Goal: Information Seeking & Learning: Learn about a topic

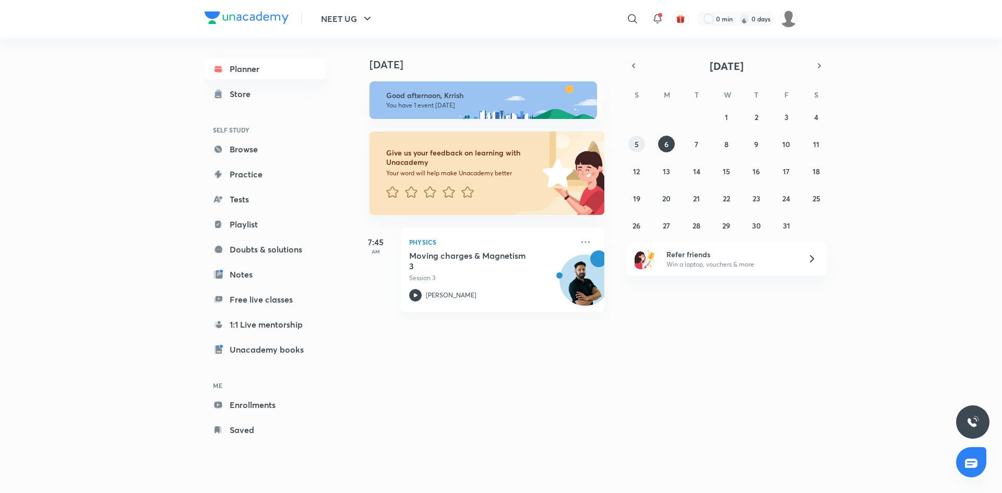
click at [643, 140] on button "5" at bounding box center [636, 144] width 17 height 17
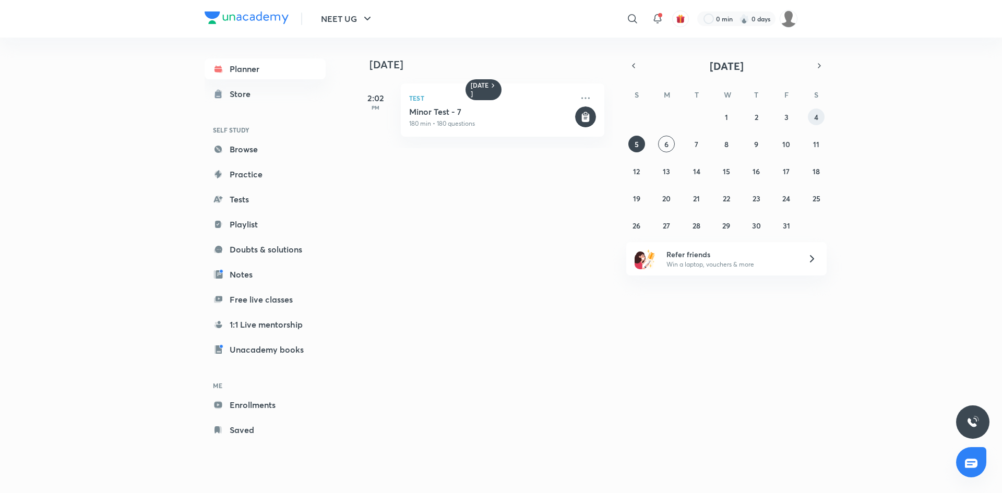
click at [812, 114] on button "4" at bounding box center [816, 117] width 17 height 17
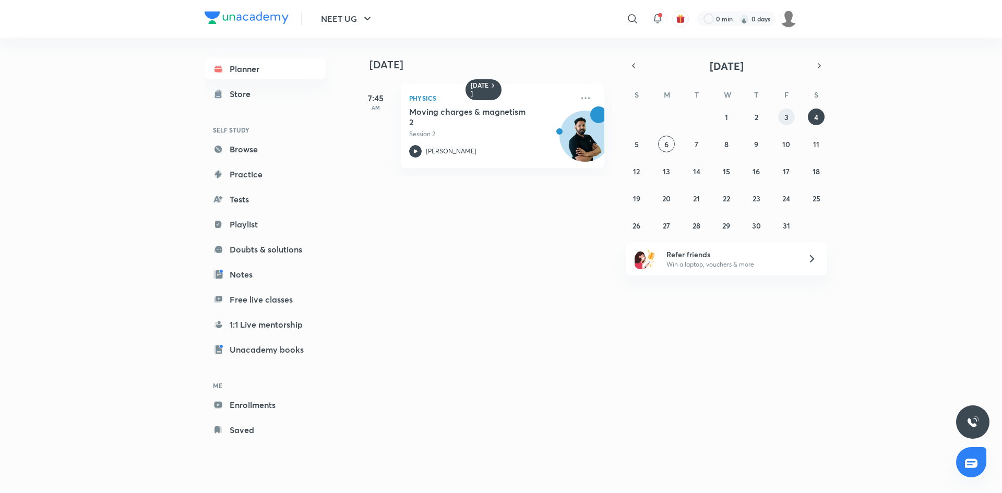
drag, startPoint x: 778, startPoint y: 123, endPoint x: 793, endPoint y: 116, distance: 16.6
click at [793, 116] on button "3" at bounding box center [786, 117] width 17 height 17
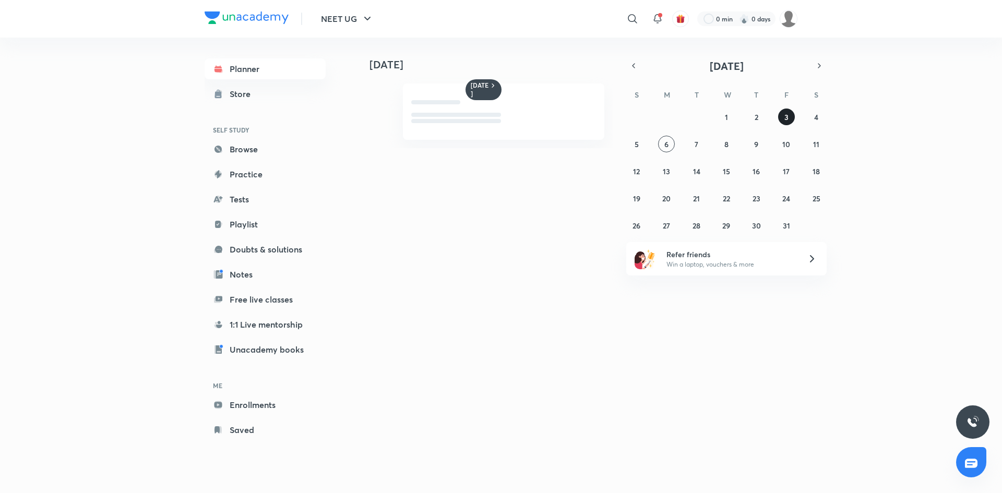
click at [793, 116] on button "3" at bounding box center [786, 117] width 17 height 17
click at [750, 119] on button "2" at bounding box center [756, 117] width 17 height 17
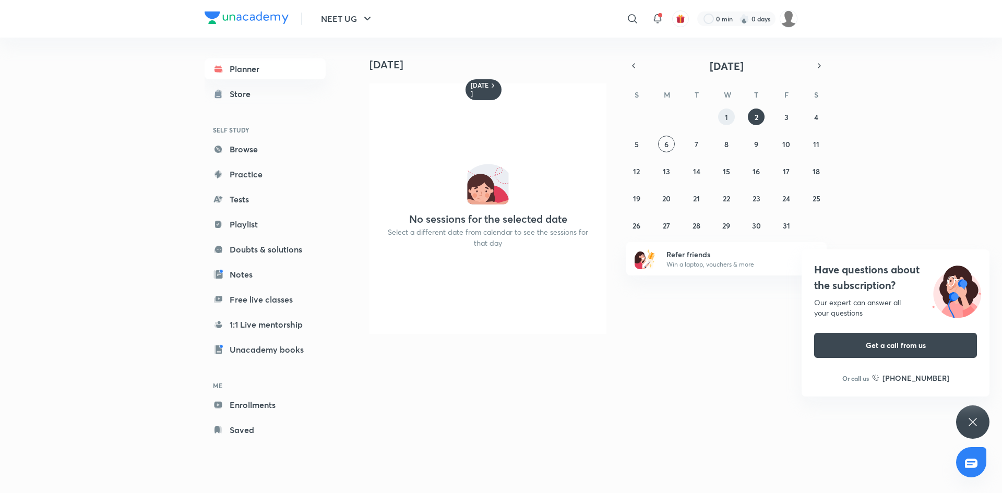
click at [720, 119] on button "1" at bounding box center [726, 117] width 17 height 17
click at [785, 118] on abbr "3" at bounding box center [786, 117] width 4 height 10
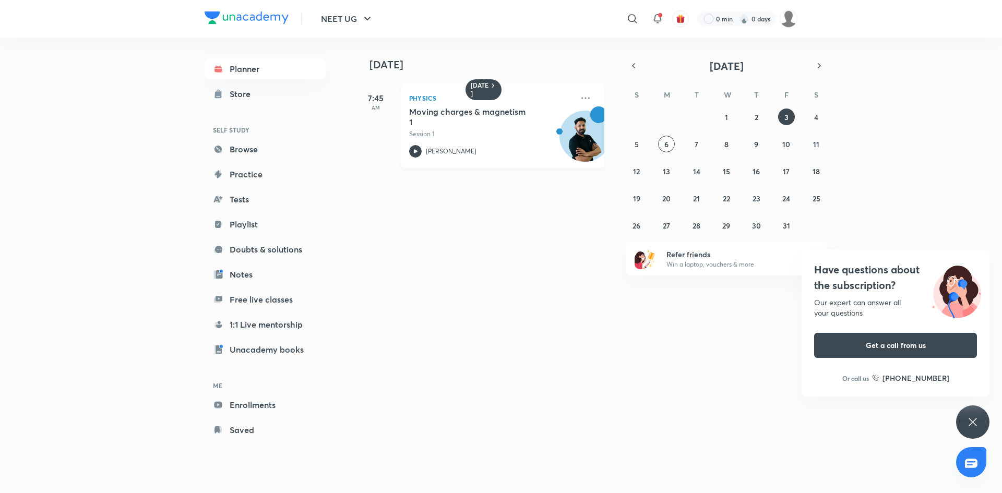
click at [411, 161] on div "Physics Moving charges & magnetism 1 Session 1 [PERSON_NAME]" at bounding box center [503, 125] width 204 height 85
click at [693, 150] on button "7" at bounding box center [696, 144] width 17 height 17
click at [723, 148] on button "8" at bounding box center [726, 144] width 17 height 17
click at [752, 149] on button "9" at bounding box center [756, 144] width 17 height 17
click at [782, 151] on div "28 29 30 1 2 3 4 5 6 7 8 9 10 11 12 13 14 15 16 17 18 19 20 21 22 23 24 25 26 2…" at bounding box center [726, 171] width 200 height 125
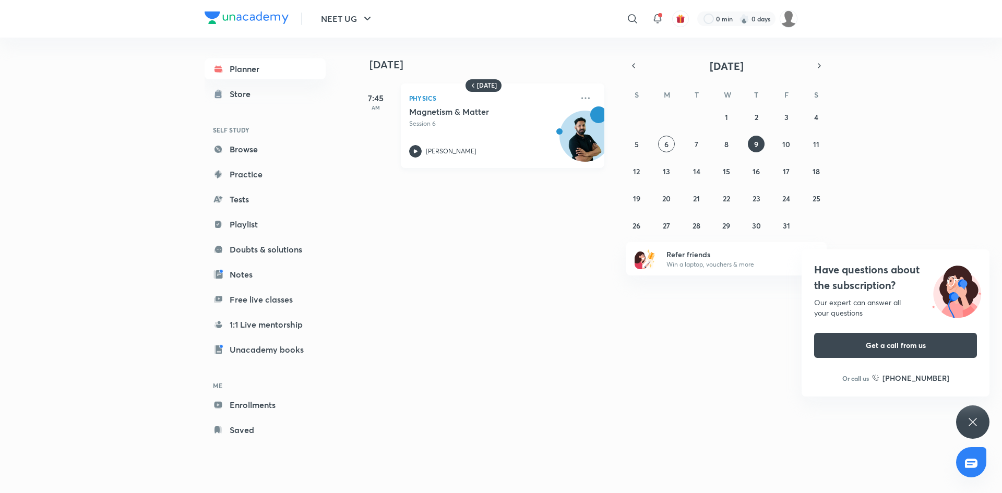
click at [425, 149] on div "[PERSON_NAME]" at bounding box center [491, 151] width 164 height 13
click at [794, 142] on button "10" at bounding box center [786, 144] width 17 height 17
click at [808, 145] on button "11" at bounding box center [816, 144] width 17 height 17
click at [640, 171] on abbr "12" at bounding box center [636, 171] width 7 height 10
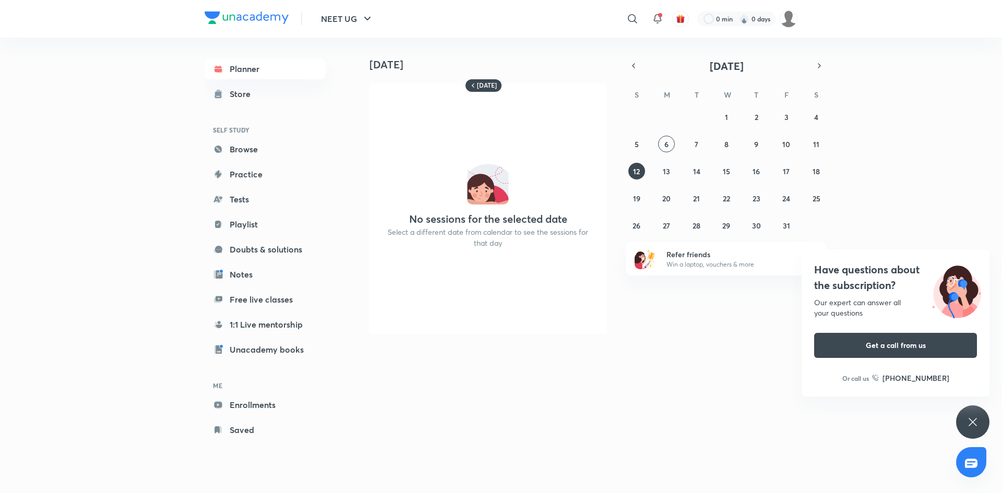
click at [975, 420] on icon at bounding box center [972, 422] width 8 height 8
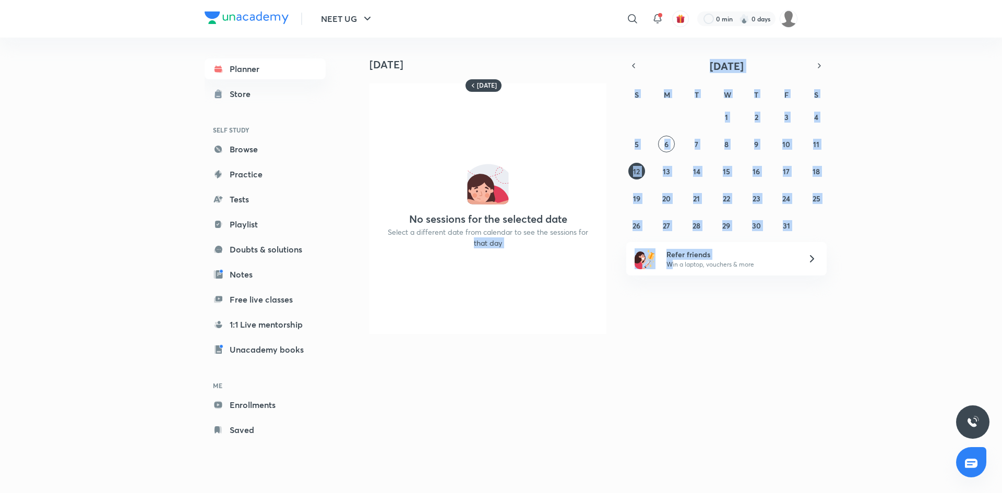
drag, startPoint x: 1001, startPoint y: 179, endPoint x: 671, endPoint y: 269, distance: 342.9
click at [671, 269] on div "NEET UG ​ 0 min 0 days Planner Store SELF STUDY Browse Practice Tests Playlist …" at bounding box center [501, 246] width 1002 height 493
click at [242, 349] on link "Unacademy books" at bounding box center [265, 349] width 121 height 21
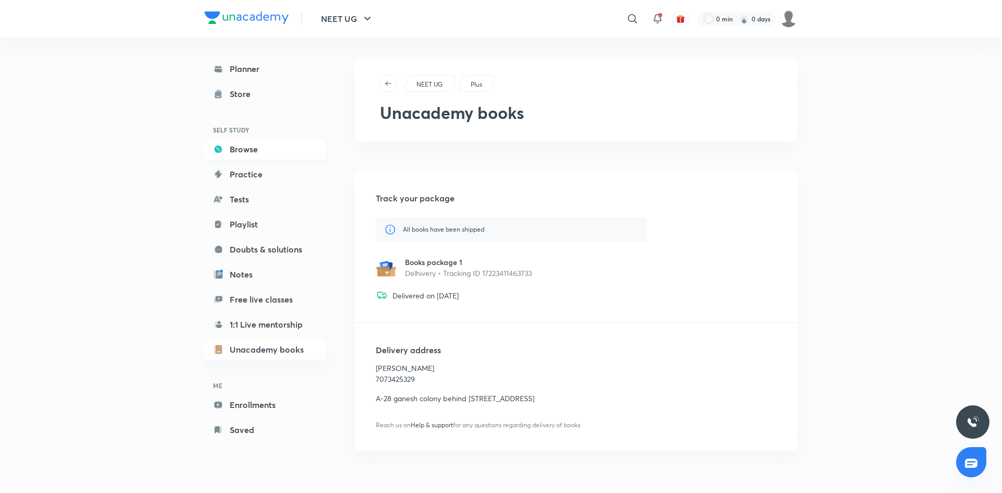
click at [277, 158] on link "Browse" at bounding box center [265, 149] width 121 height 21
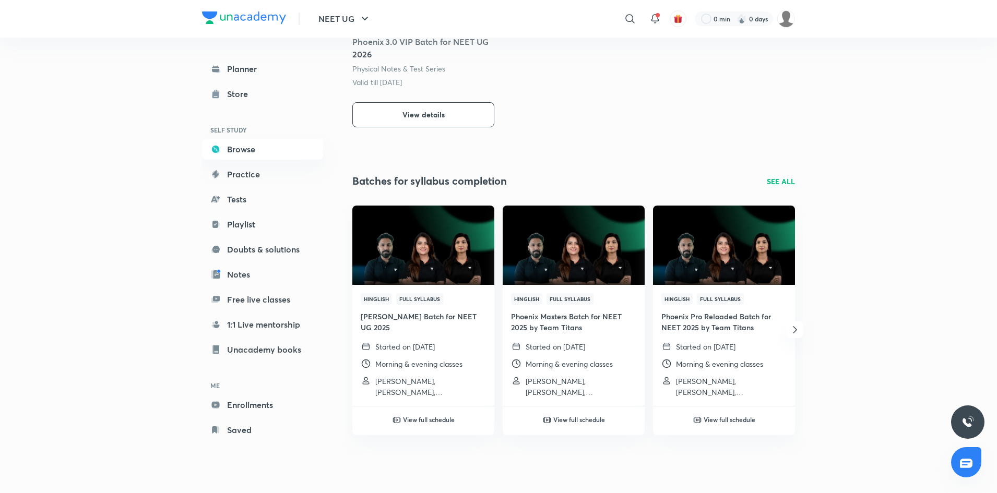
scroll to position [511, 0]
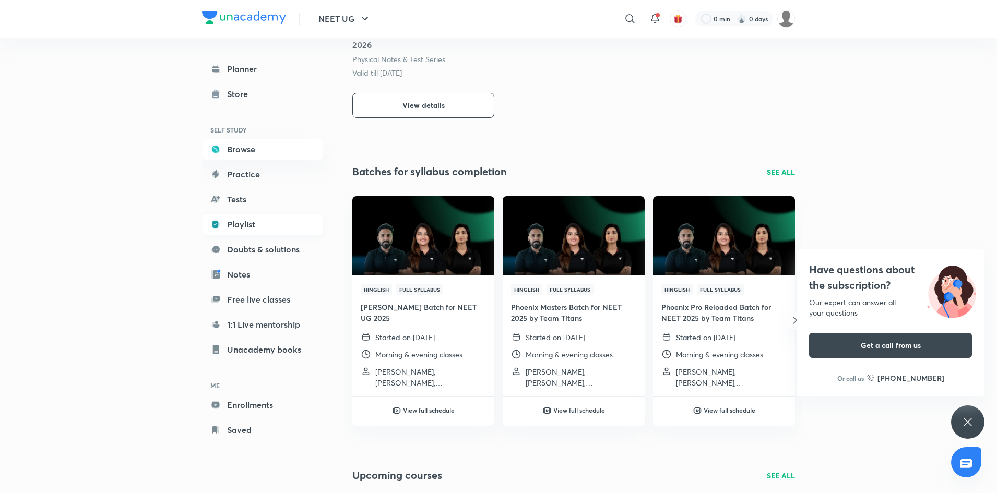
click at [262, 223] on link "Playlist" at bounding box center [262, 224] width 121 height 21
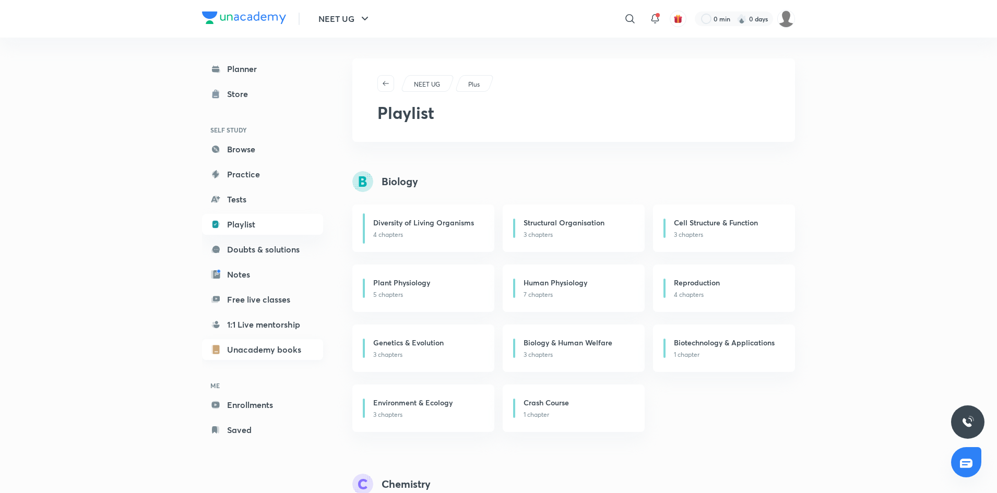
click at [267, 343] on link "Unacademy books" at bounding box center [262, 349] width 121 height 21
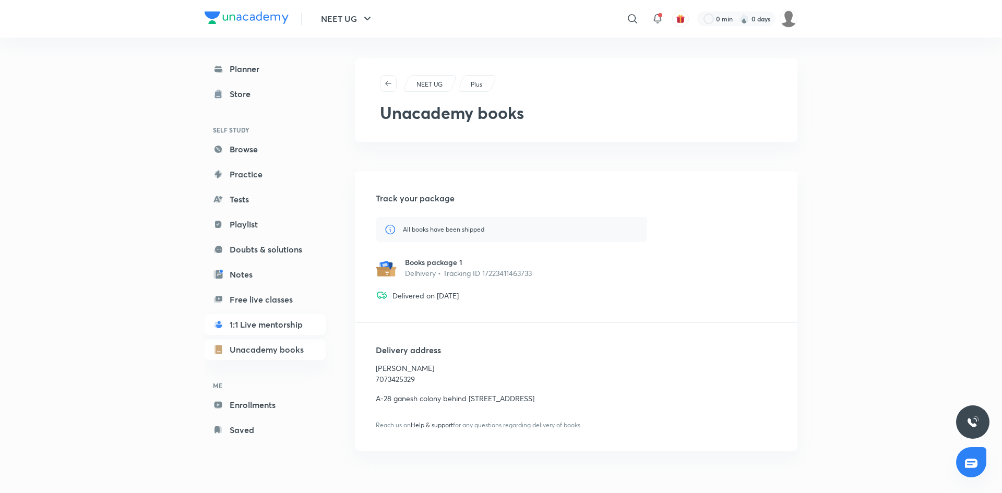
click at [268, 324] on link "1:1 Live mentorship" at bounding box center [265, 324] width 121 height 21
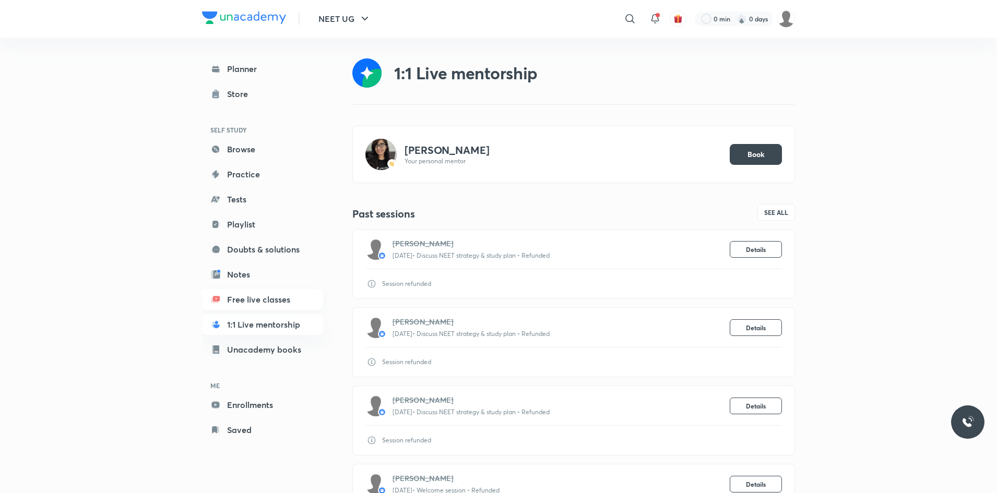
click at [261, 308] on link "Free live classes" at bounding box center [262, 299] width 121 height 21
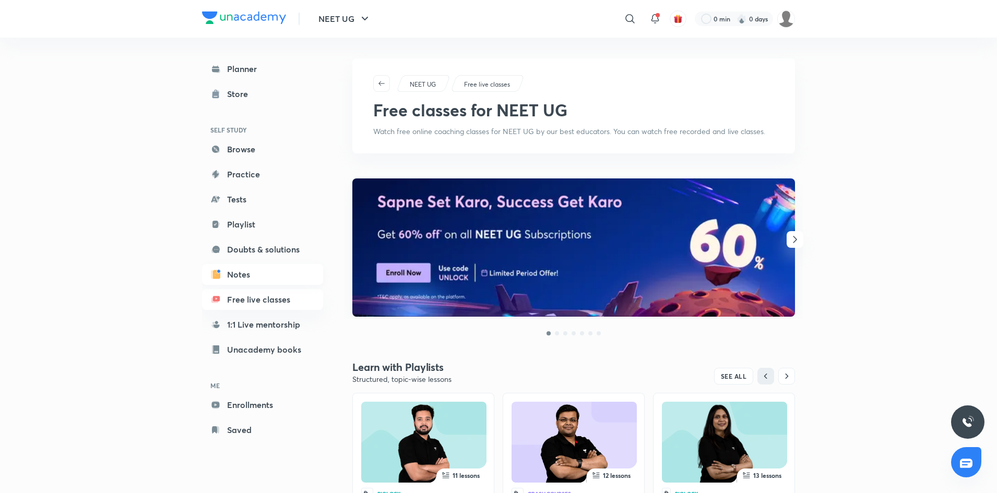
click at [266, 274] on link "Notes" at bounding box center [262, 274] width 121 height 21
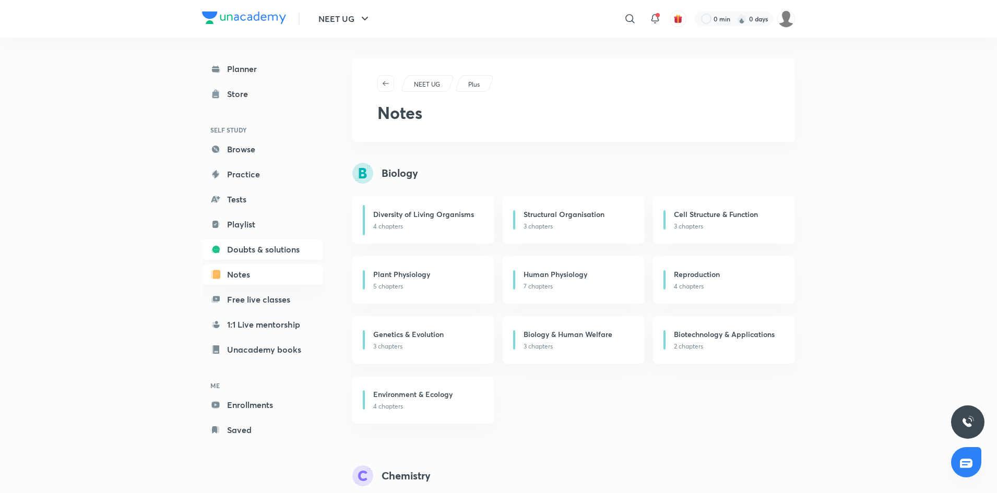
click at [274, 254] on link "Doubts & solutions" at bounding box center [262, 249] width 121 height 21
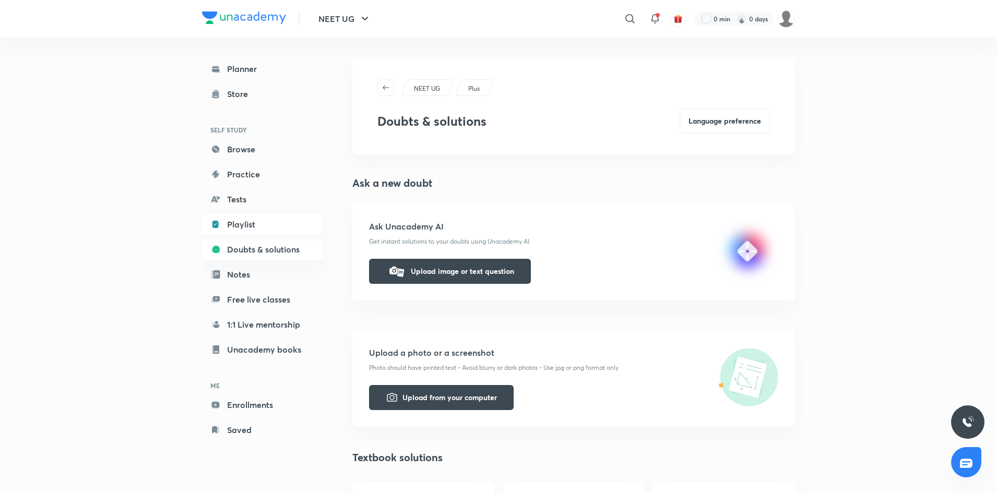
click at [272, 230] on link "Playlist" at bounding box center [262, 224] width 121 height 21
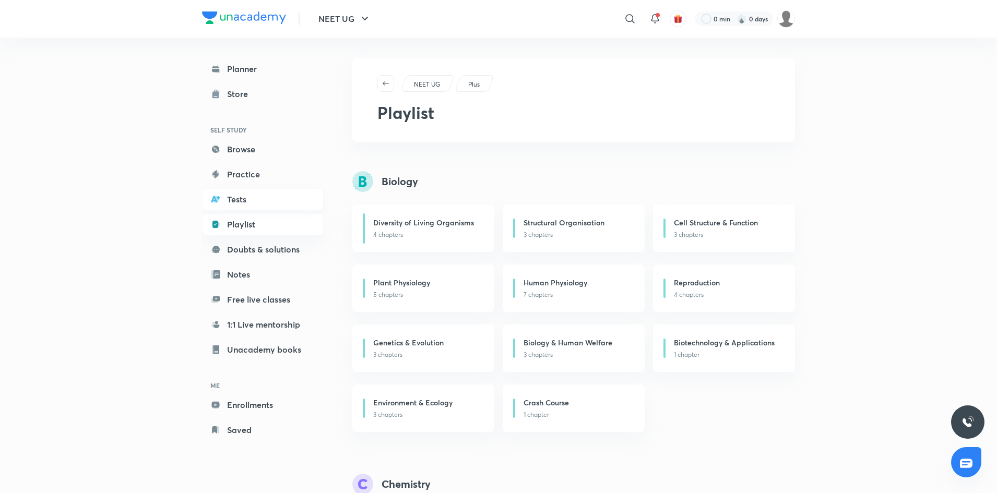
click at [248, 198] on link "Tests" at bounding box center [262, 199] width 121 height 21
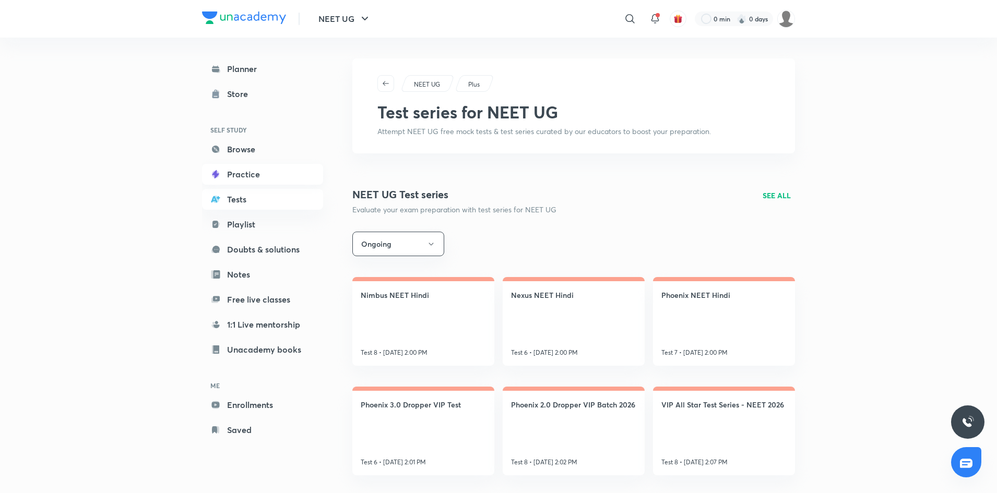
click at [253, 178] on link "Practice" at bounding box center [262, 174] width 121 height 21
click at [248, 158] on link "Browse" at bounding box center [262, 149] width 121 height 21
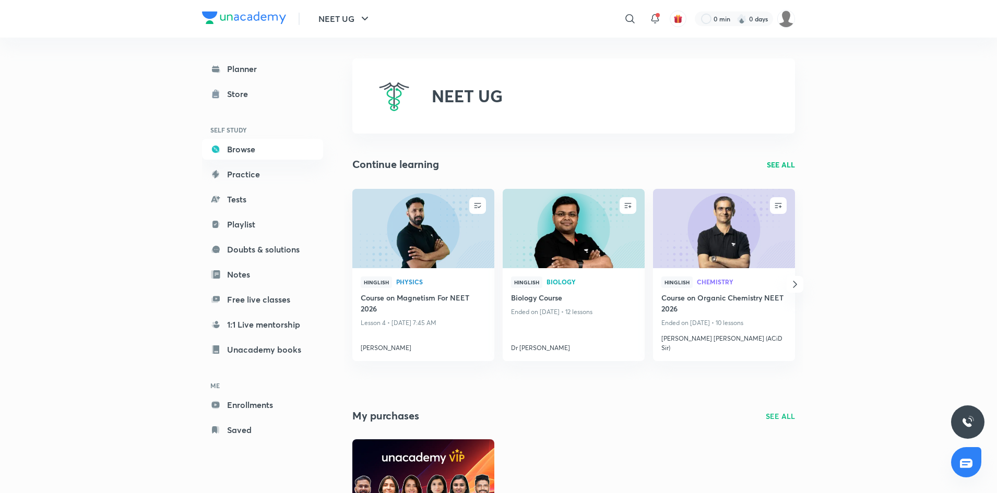
click at [793, 279] on icon "button" at bounding box center [794, 284] width 13 height 13
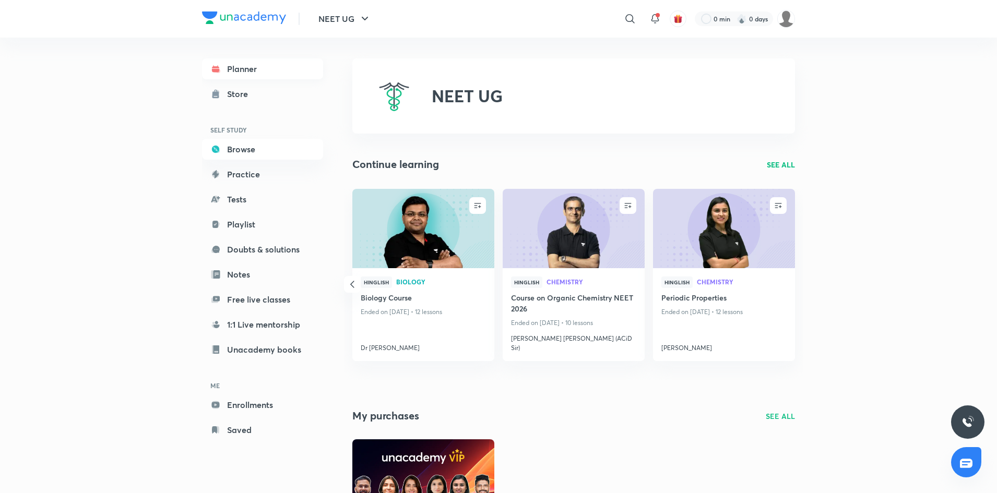
click at [256, 68] on link "Planner" at bounding box center [262, 68] width 121 height 21
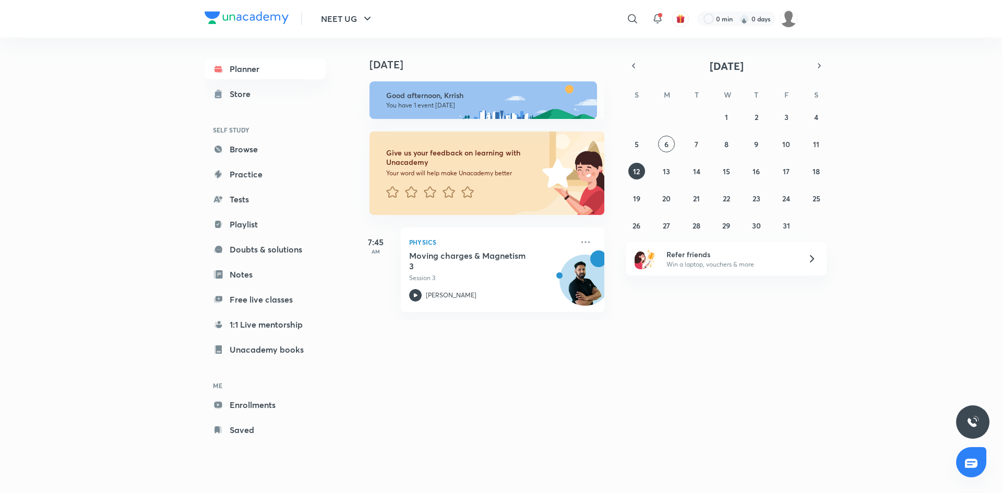
click at [246, 96] on div "Store" at bounding box center [243, 94] width 27 height 13
click at [663, 141] on button "6" at bounding box center [666, 144] width 17 height 17
drag, startPoint x: 663, startPoint y: 141, endPoint x: 629, endPoint y: 151, distance: 35.8
click at [629, 151] on div "28 29 30 1 2 3 4 5 6 7 8 9 10 11 12 13 14 15 16 17 18 19 20 21 22 23 24 25 26 2…" at bounding box center [726, 171] width 200 height 125
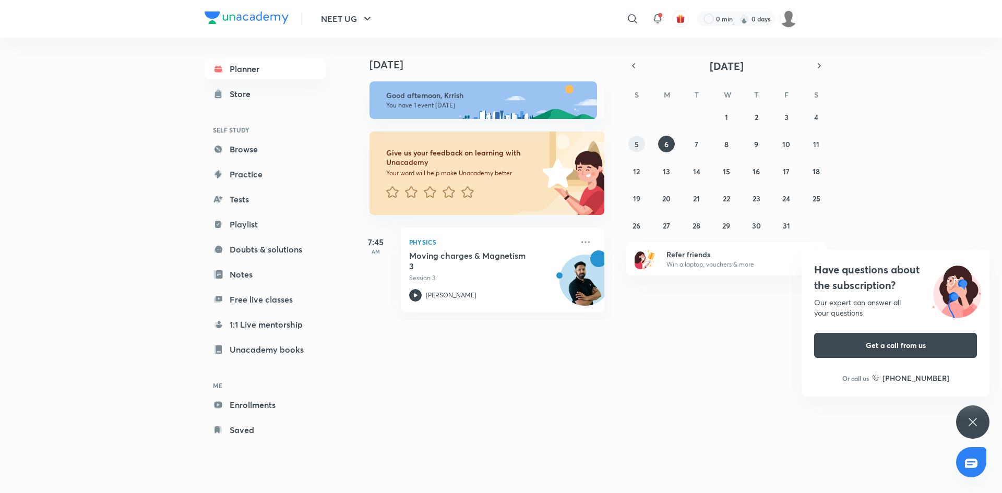
click at [638, 139] on abbr "5" at bounding box center [637, 144] width 4 height 10
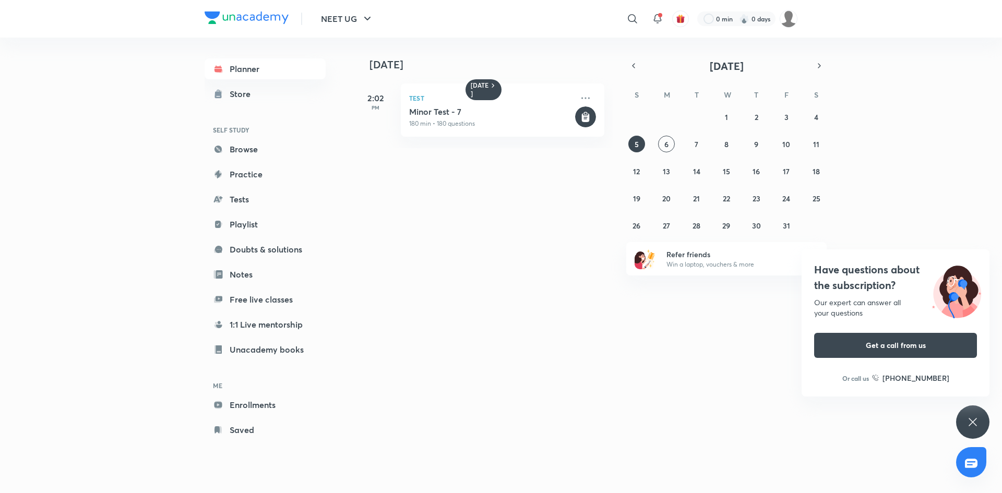
click at [974, 422] on icon at bounding box center [972, 422] width 13 height 13
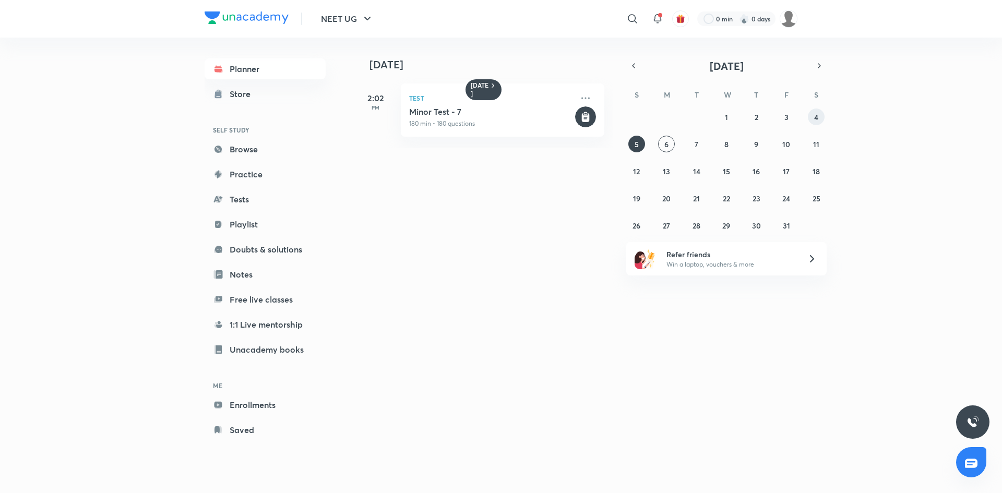
click at [808, 115] on button "4" at bounding box center [816, 117] width 17 height 17
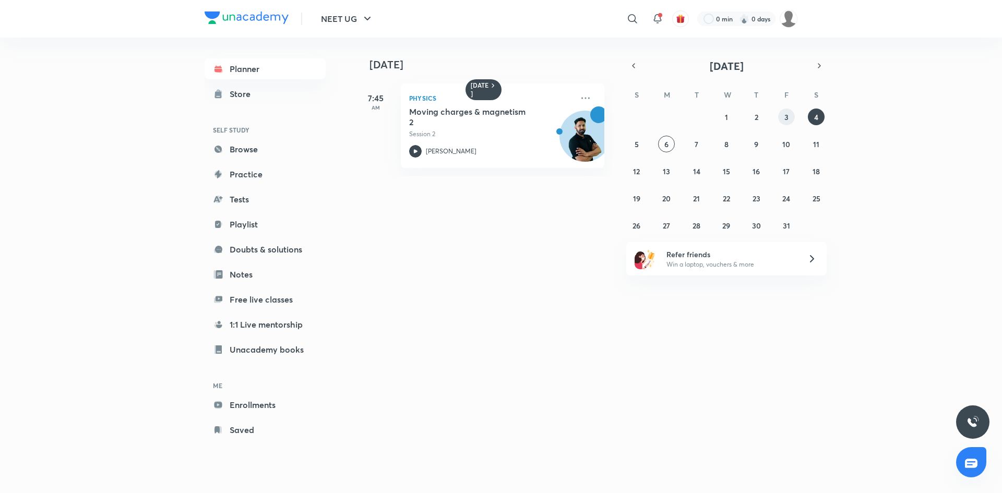
click at [793, 119] on button "3" at bounding box center [786, 117] width 17 height 17
